Goal: Task Accomplishment & Management: Manage account settings

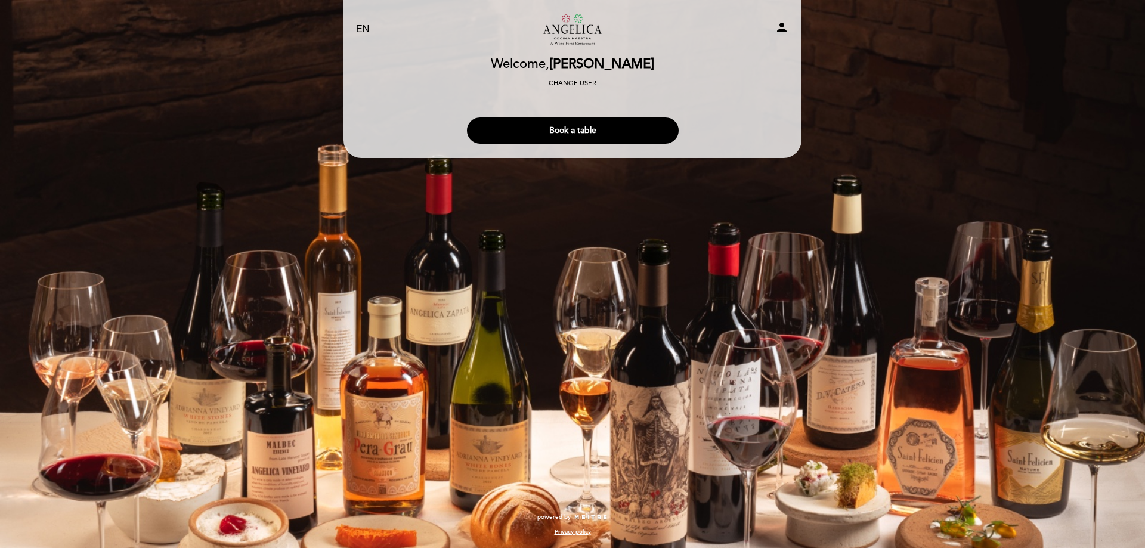
click at [783, 29] on icon "person" at bounding box center [782, 27] width 14 height 14
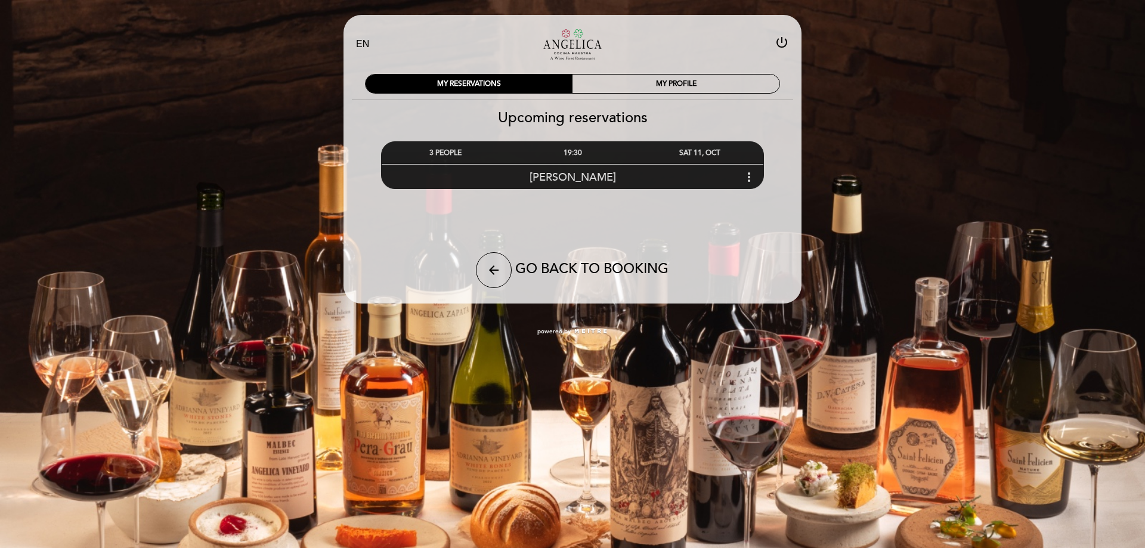
click at [749, 175] on icon "more_vert" at bounding box center [749, 177] width 14 height 14
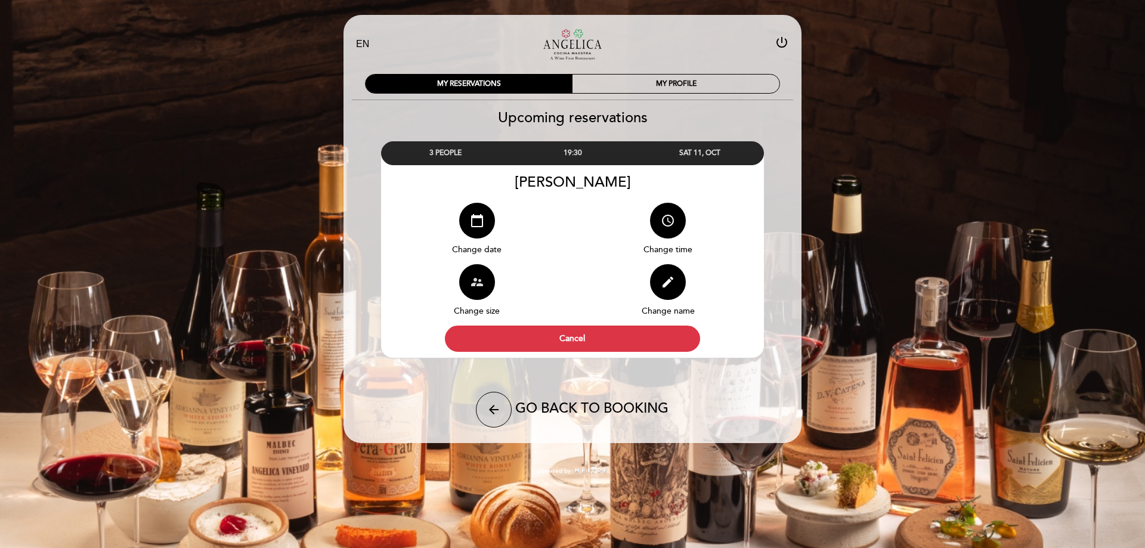
click at [480, 276] on icon "supervisor_account" at bounding box center [477, 282] width 14 height 14
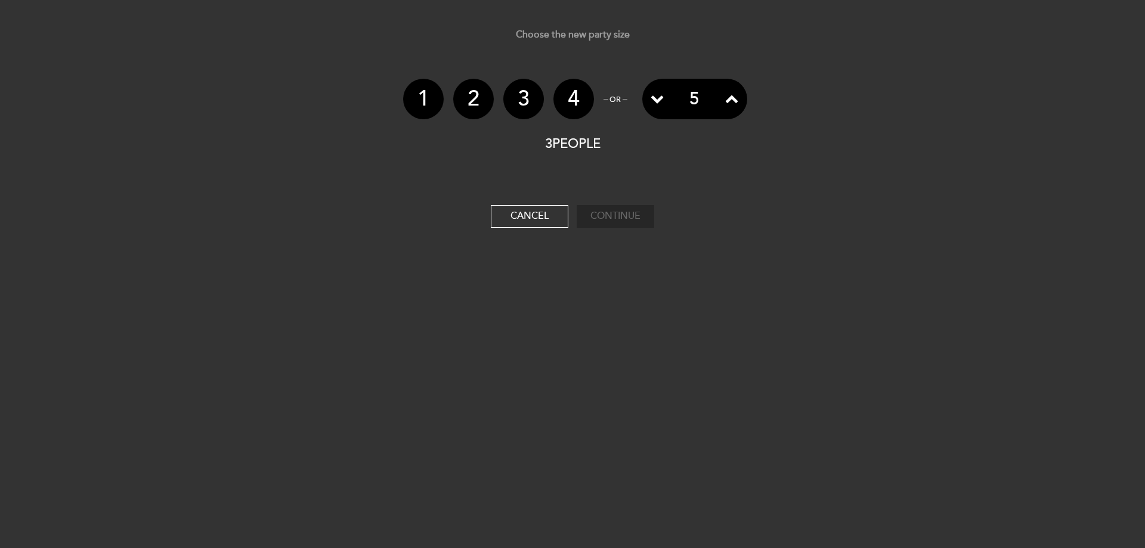
click at [472, 95] on li "2" at bounding box center [473, 99] width 41 height 41
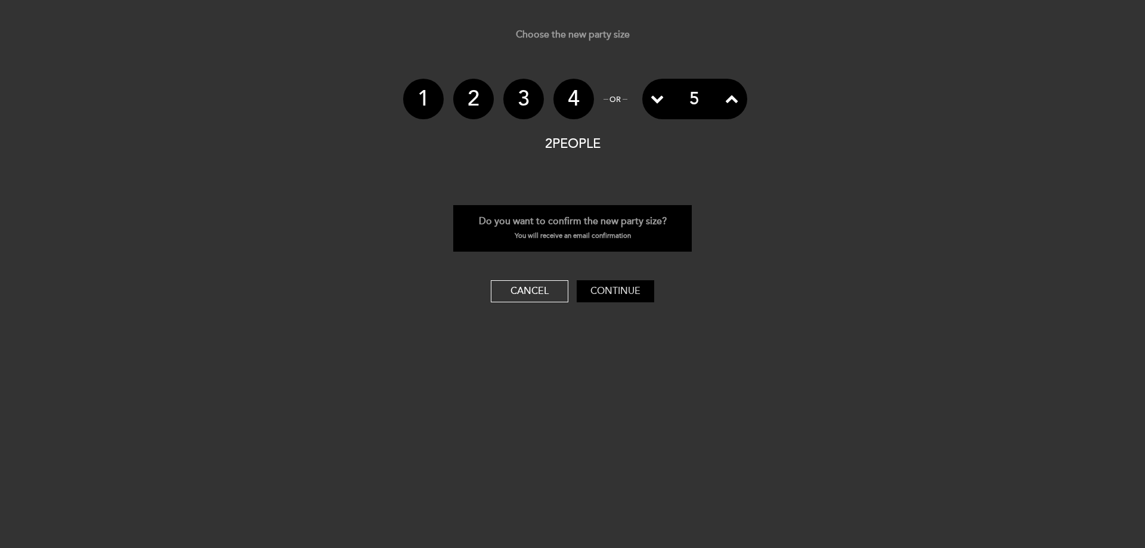
click at [610, 291] on button "Continue" at bounding box center [616, 291] width 78 height 23
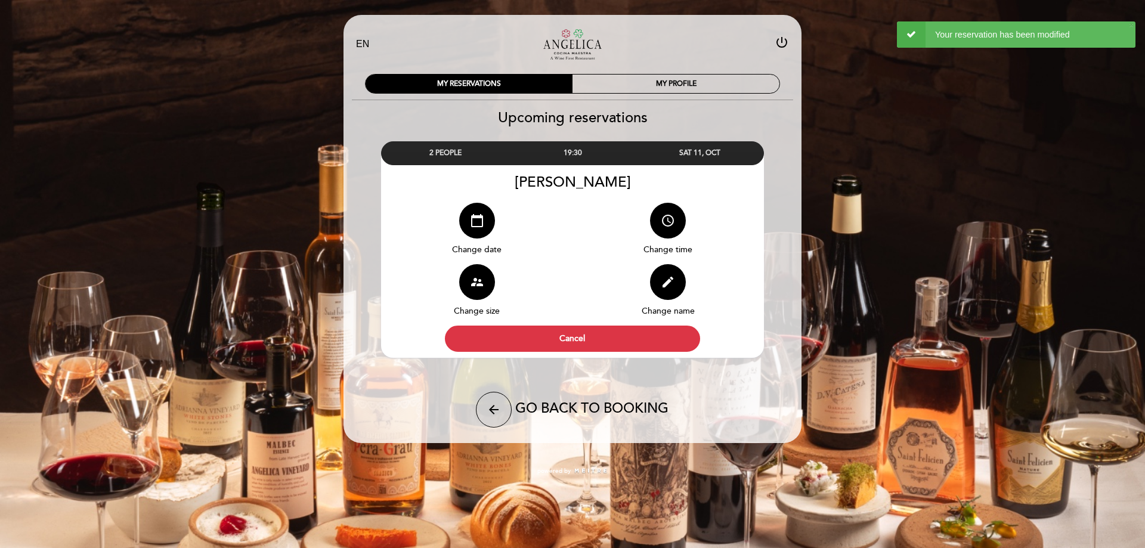
click at [669, 95] on div "MY RESERVATIONS MY PROFILE" at bounding box center [572, 82] width 433 height 35
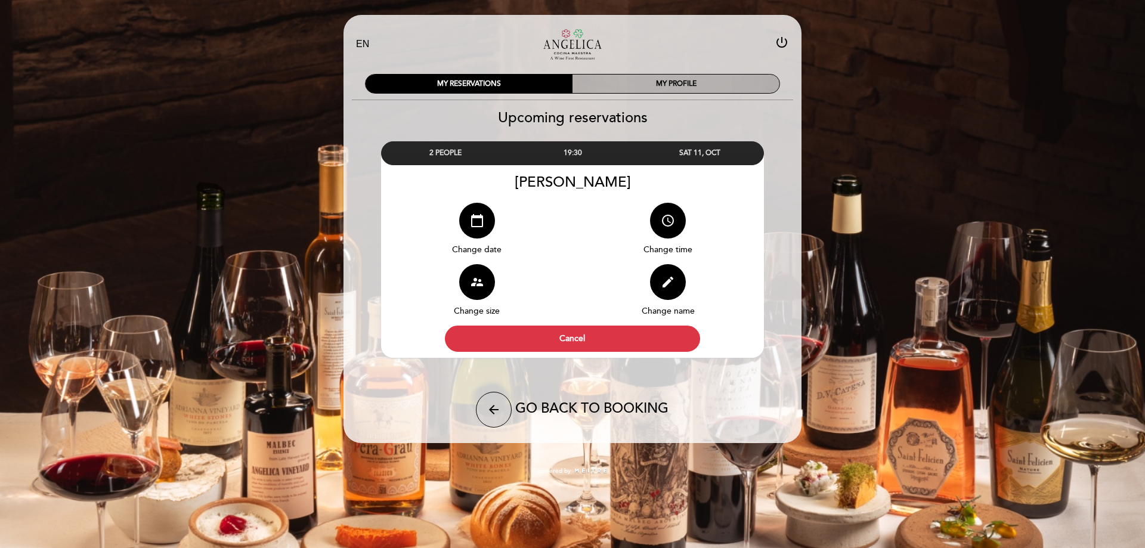
click at [672, 81] on div "MY PROFILE" at bounding box center [676, 84] width 207 height 18
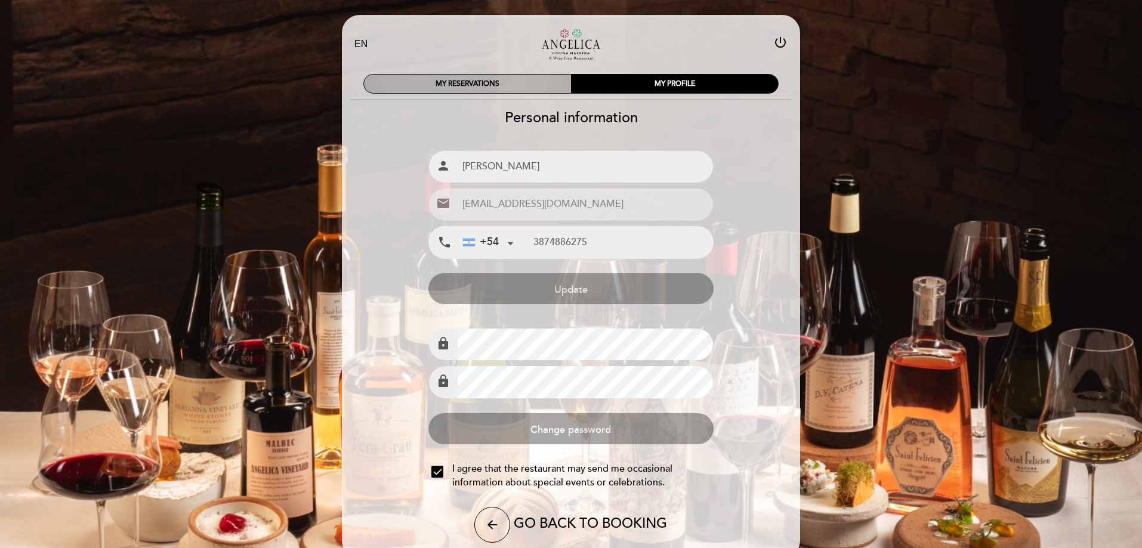
type input "[PHONE_NUMBER]"
click at [513, 88] on div "MY RESERVATIONS" at bounding box center [467, 84] width 207 height 18
